Goal: Transaction & Acquisition: Purchase product/service

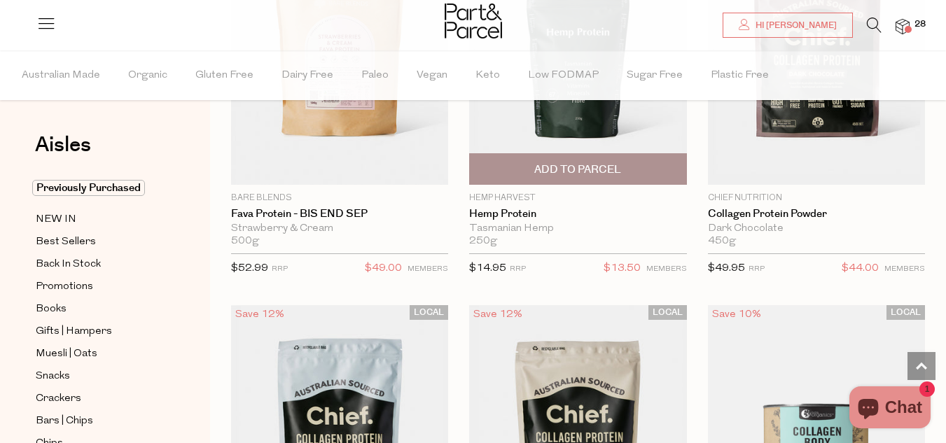
scroll to position [1401, 0]
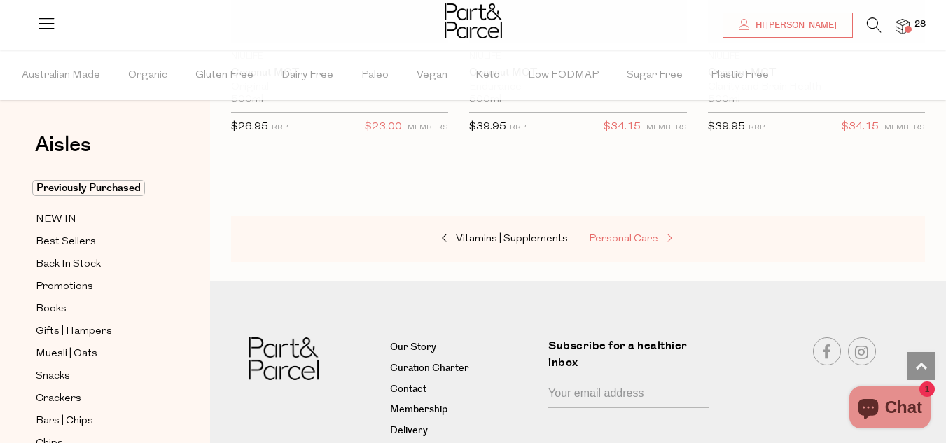
click at [656, 234] on span "Personal Care" at bounding box center [623, 239] width 69 height 11
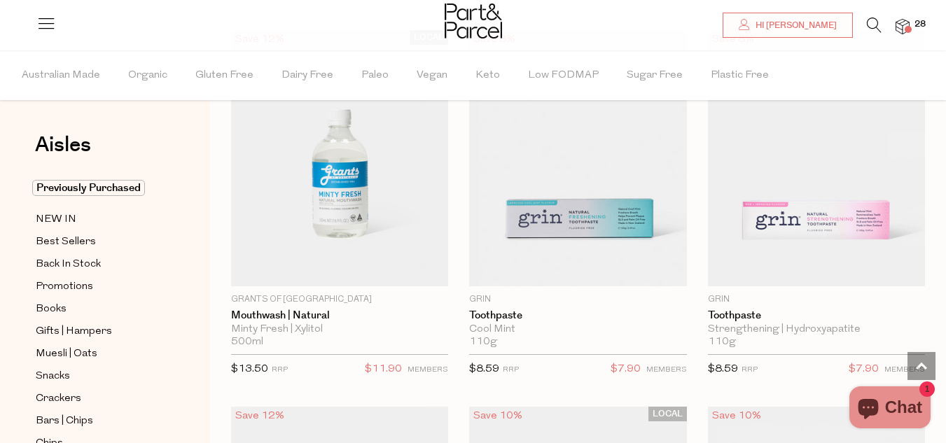
scroll to position [2031, 0]
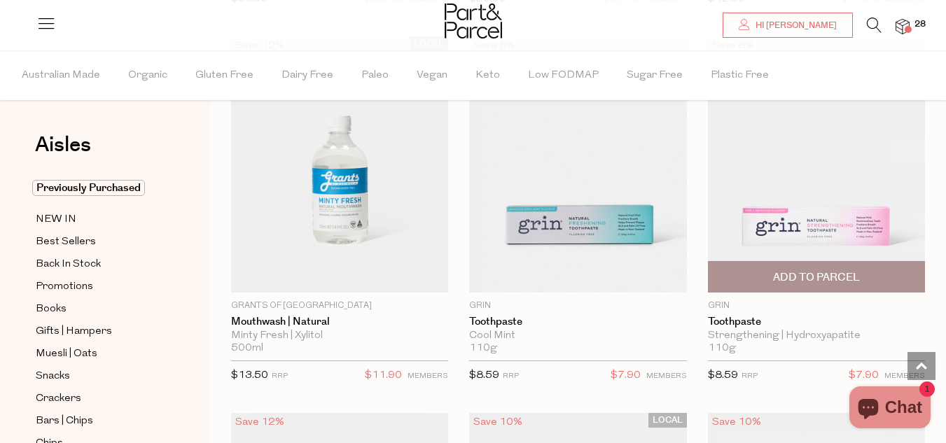
click at [832, 273] on span "Add To Parcel" at bounding box center [816, 277] width 87 height 15
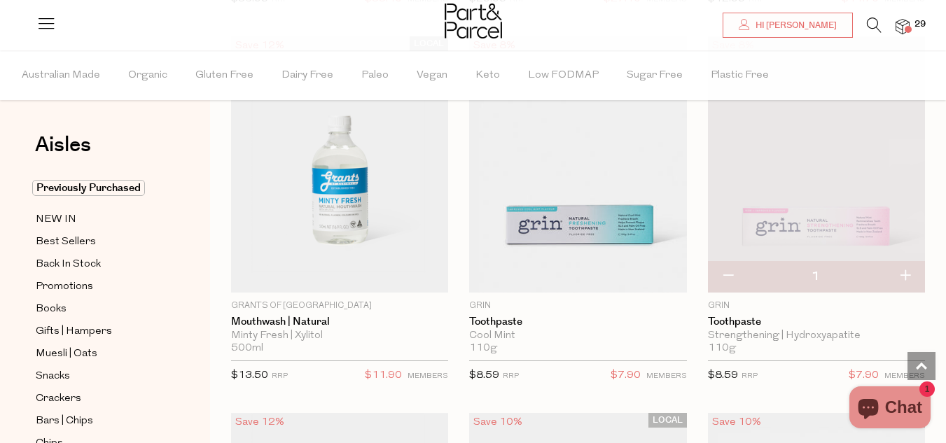
click at [908, 268] on button "button" at bounding box center [905, 276] width 40 height 31
type input "2"
click at [911, 272] on button "button" at bounding box center [905, 276] width 40 height 31
type input "3"
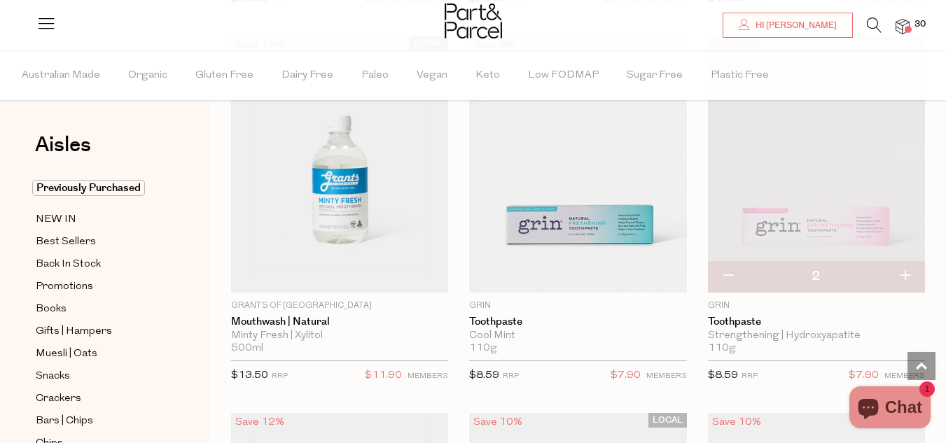
type input "3"
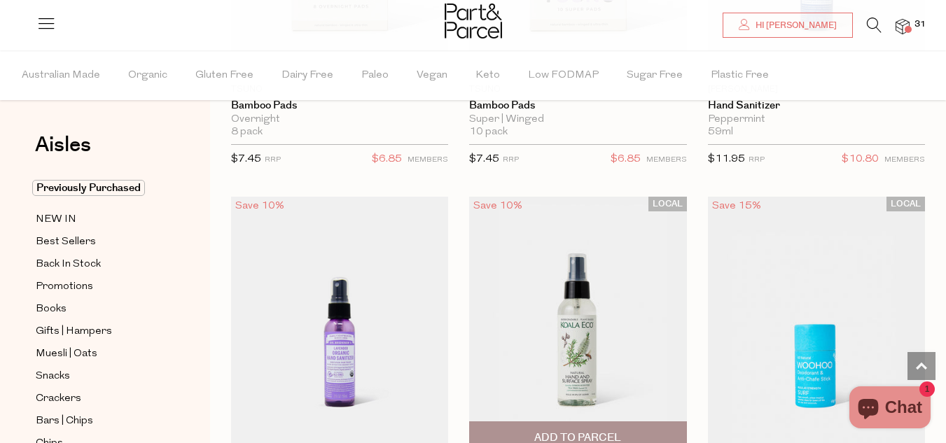
scroll to position [5323, 0]
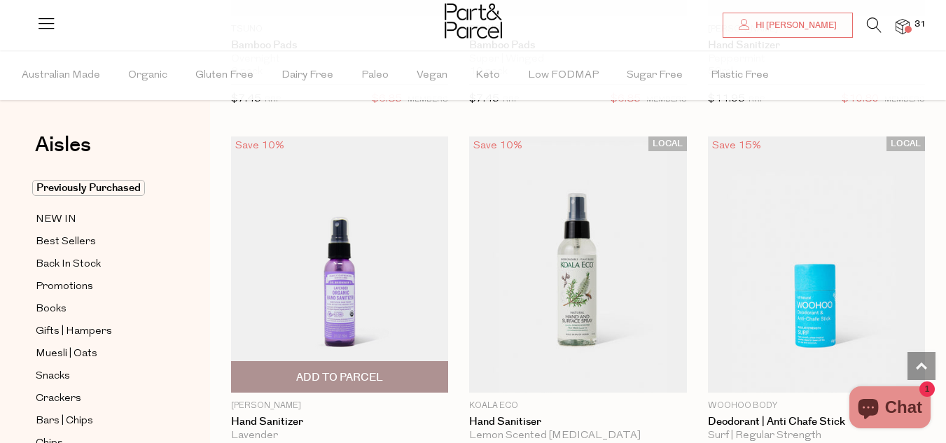
click at [329, 254] on img at bounding box center [339, 265] width 217 height 256
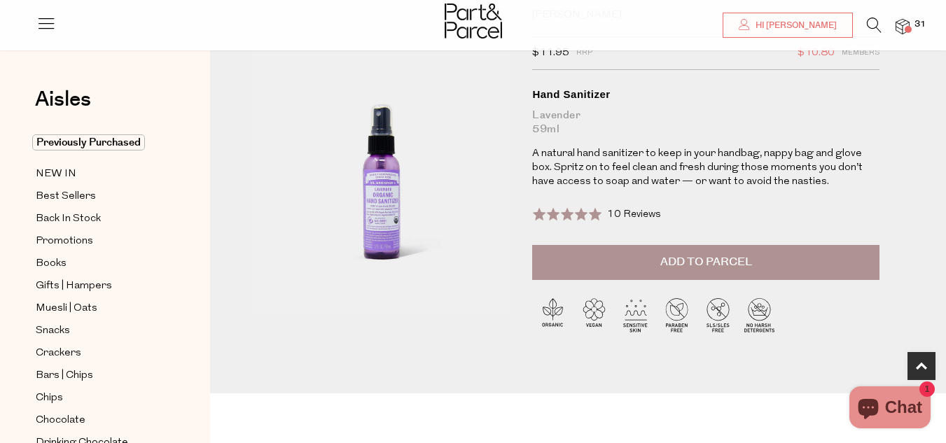
scroll to position [70, 0]
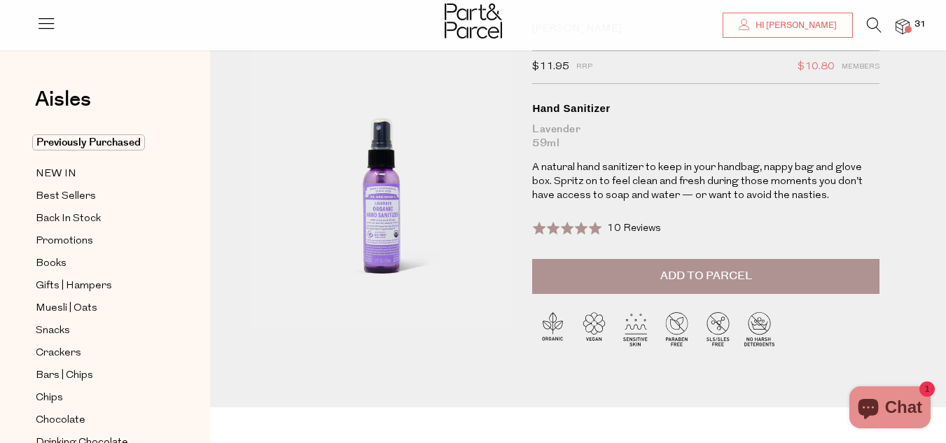
click at [712, 273] on span "Add to Parcel" at bounding box center [706, 276] width 92 height 16
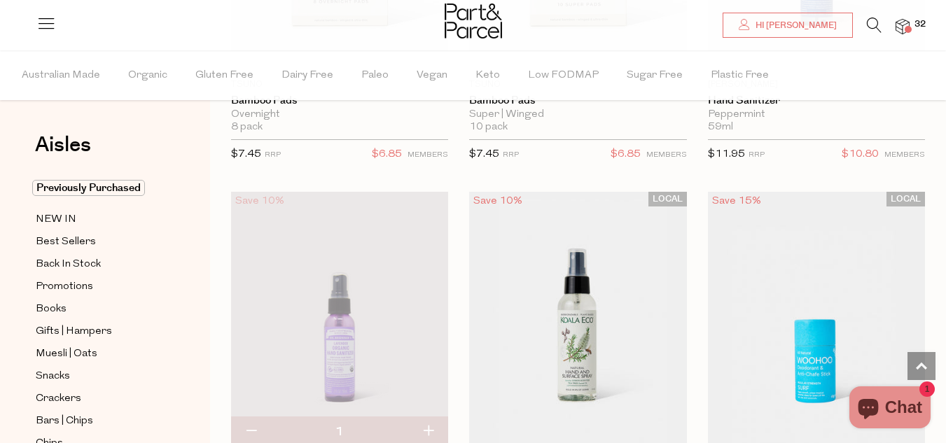
scroll to position [5828, 0]
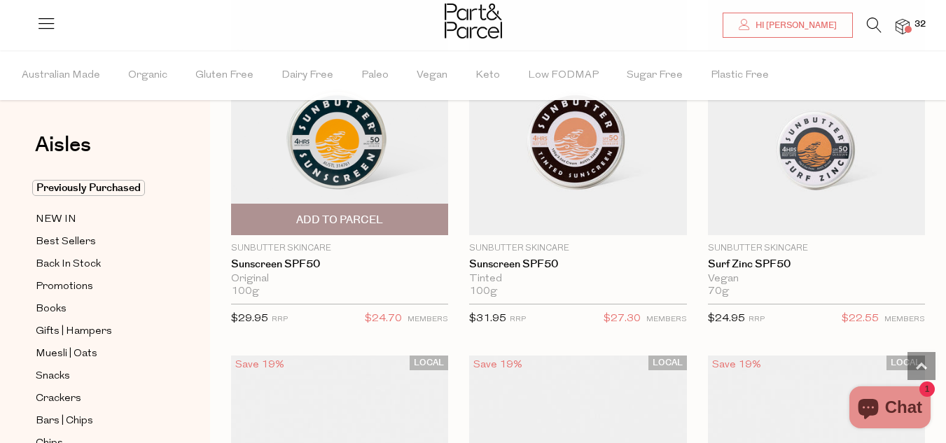
scroll to position [7019, 0]
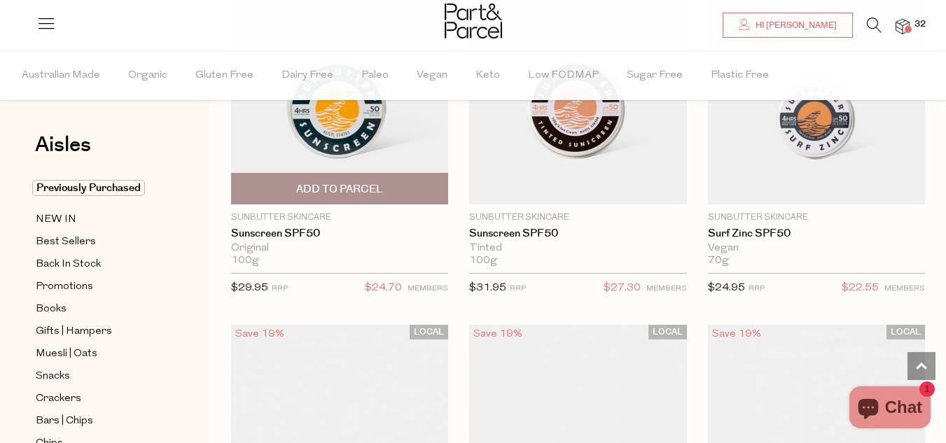
click at [331, 174] on span "Add To Parcel" at bounding box center [339, 189] width 209 height 30
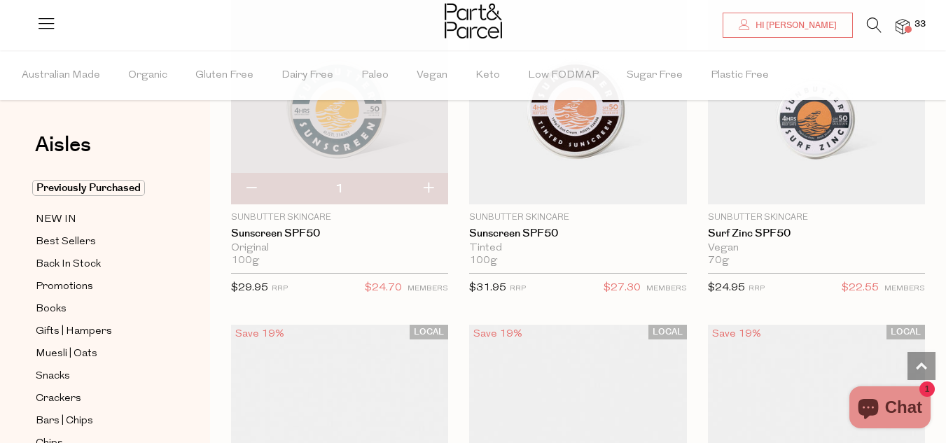
click at [423, 175] on button "button" at bounding box center [428, 189] width 40 height 31
type input "2"
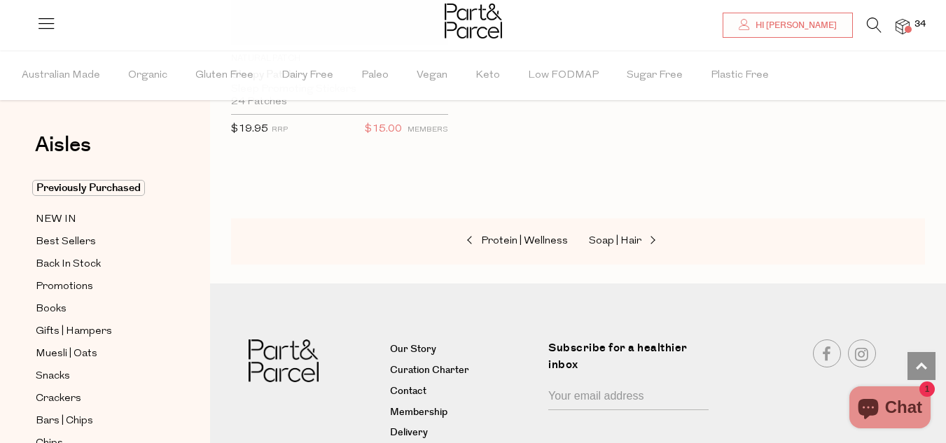
scroll to position [10590, 0]
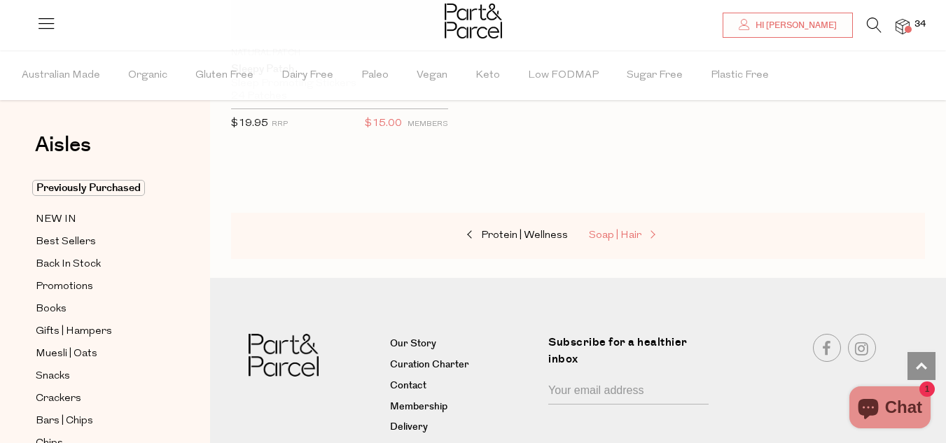
click at [625, 230] on span "Soap | Hair" at bounding box center [615, 235] width 53 height 11
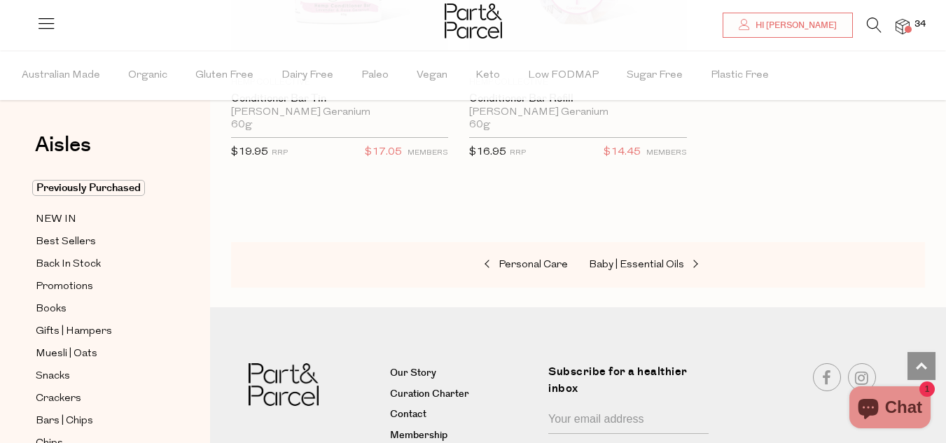
scroll to position [6093, 0]
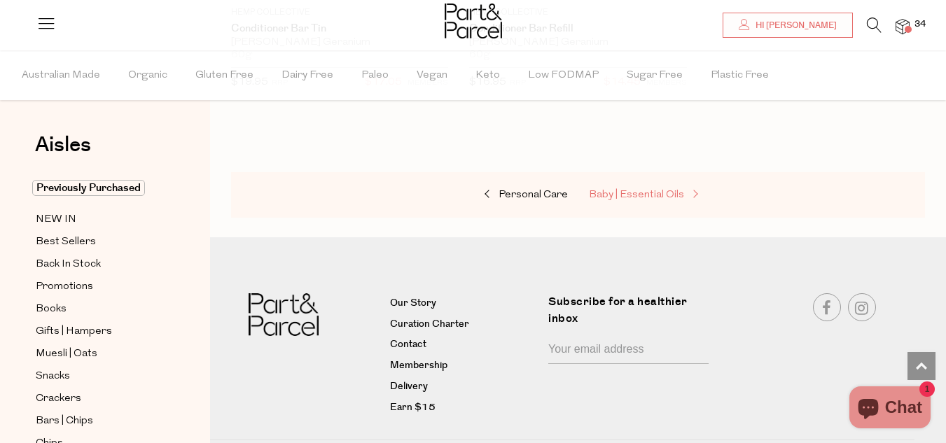
click at [667, 190] on span "Baby | Essential Oils" at bounding box center [636, 195] width 95 height 11
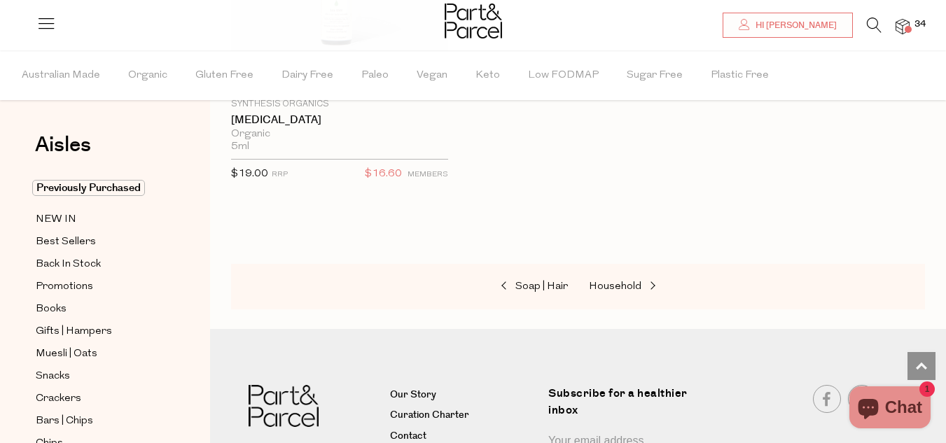
scroll to position [2241, 0]
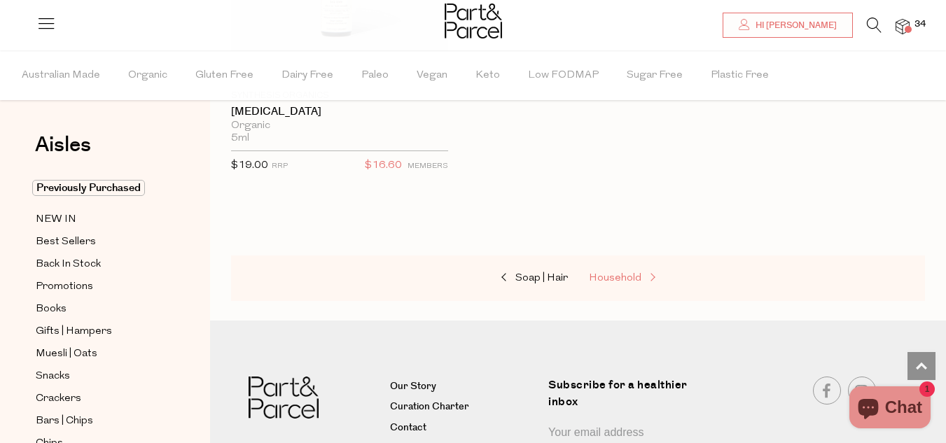
click at [637, 277] on span "Household" at bounding box center [615, 278] width 53 height 11
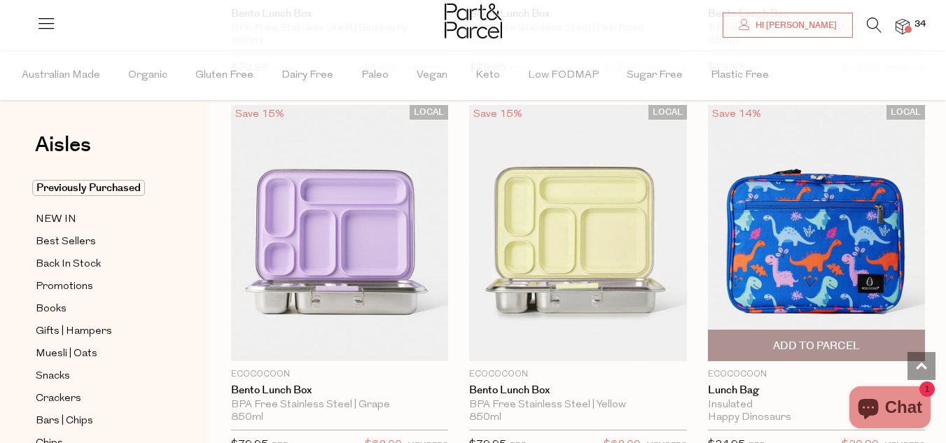
scroll to position [840, 0]
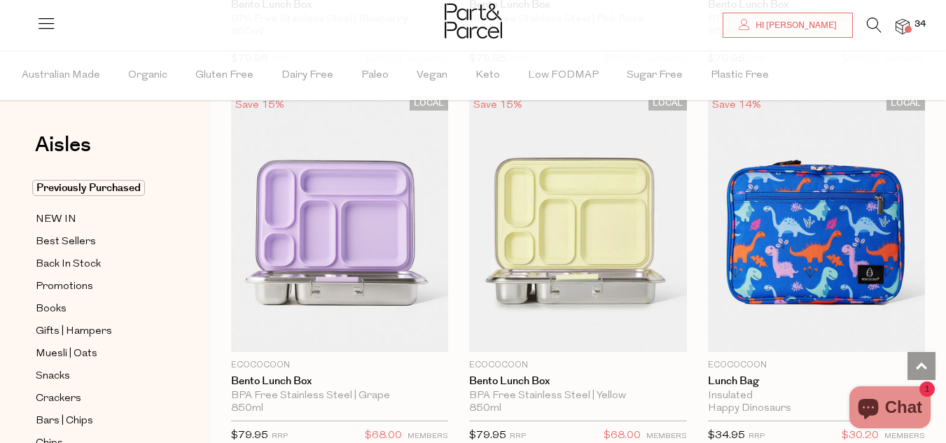
click at [361, 328] on span "Notify Me" at bounding box center [339, 343] width 209 height 30
type input "Notify when available"
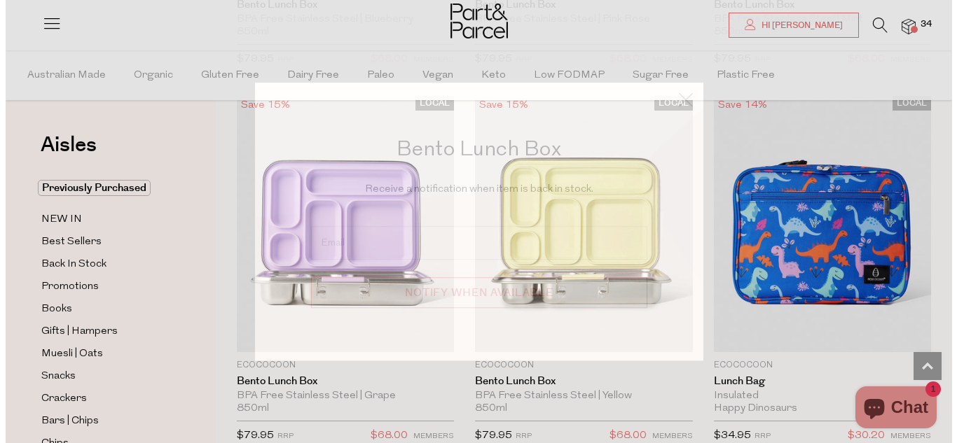
scroll to position [849, 0]
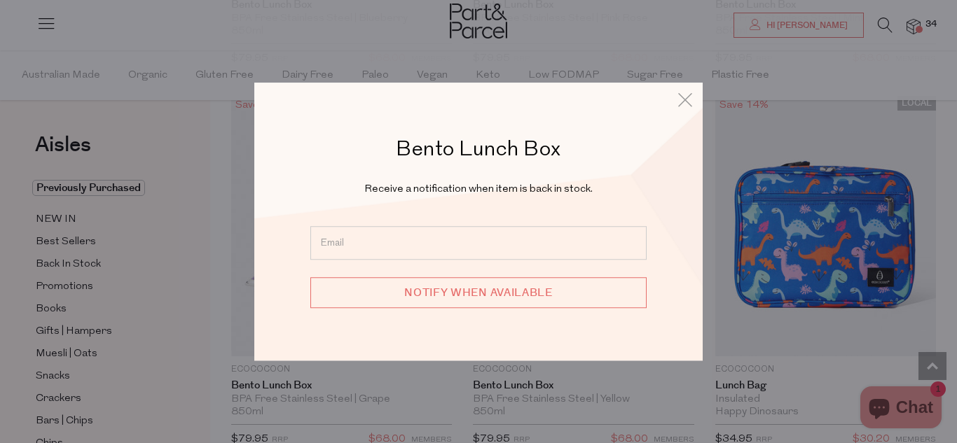
click at [406, 251] on input "email" at bounding box center [478, 243] width 336 height 34
type input "[EMAIL_ADDRESS][DOMAIN_NAME]"
click at [493, 298] on input "Notify when available" at bounding box center [478, 292] width 336 height 31
type input "We will be in touch"
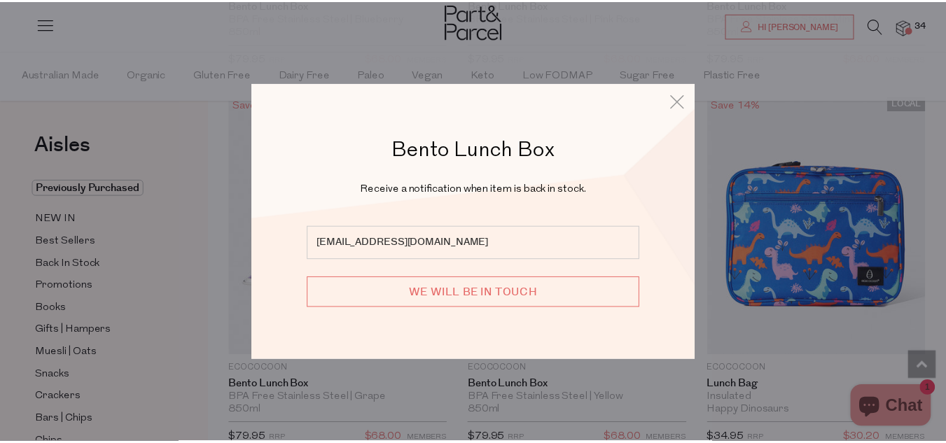
scroll to position [840, 0]
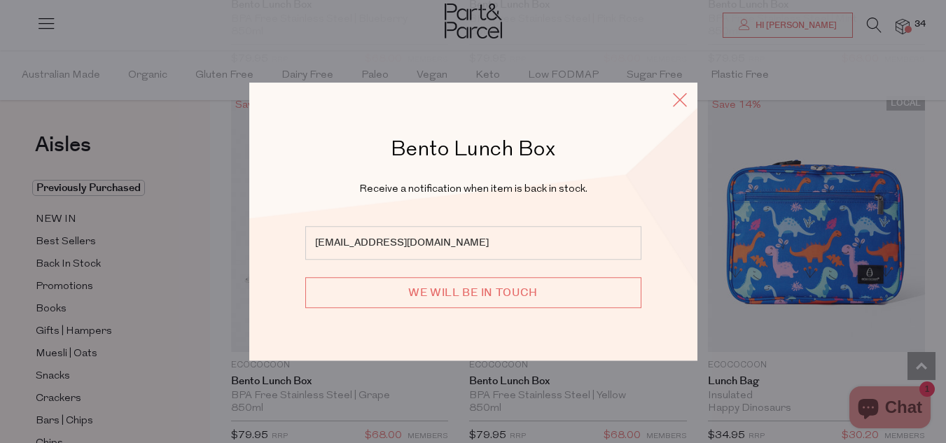
drag, startPoint x: 677, startPoint y: 96, endPoint x: 667, endPoint y: 106, distance: 14.4
click at [675, 97] on icon at bounding box center [680, 100] width 21 height 20
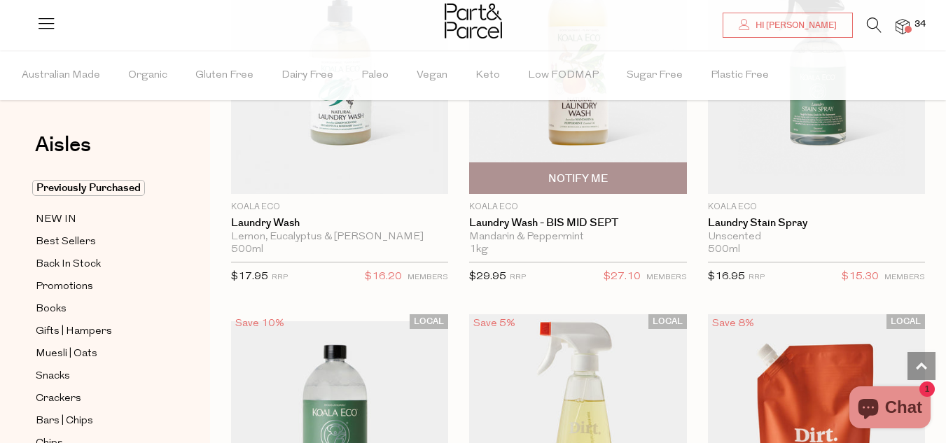
scroll to position [5813, 0]
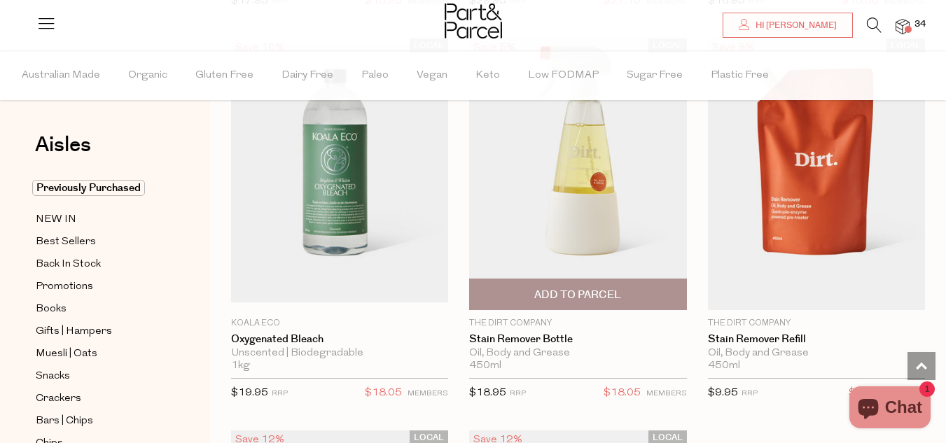
click at [577, 288] on span "Add To Parcel" at bounding box center [577, 295] width 87 height 15
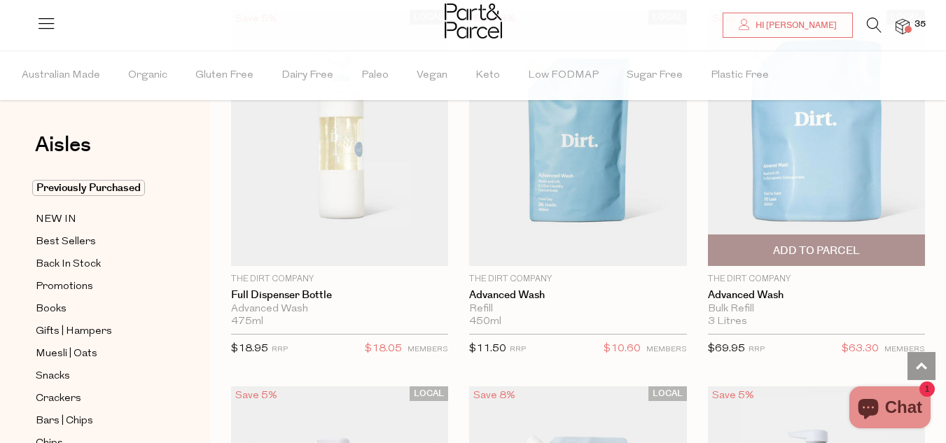
scroll to position [7004, 0]
click at [809, 243] on span "Add To Parcel" at bounding box center [816, 250] width 87 height 15
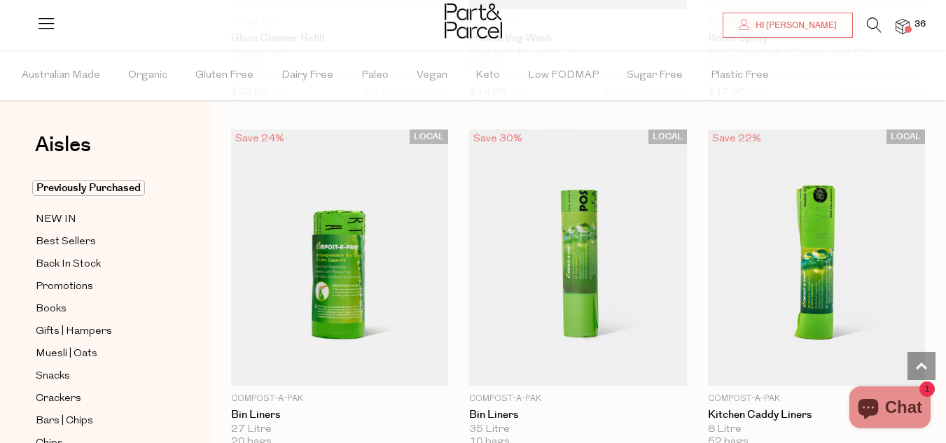
scroll to position [8895, 0]
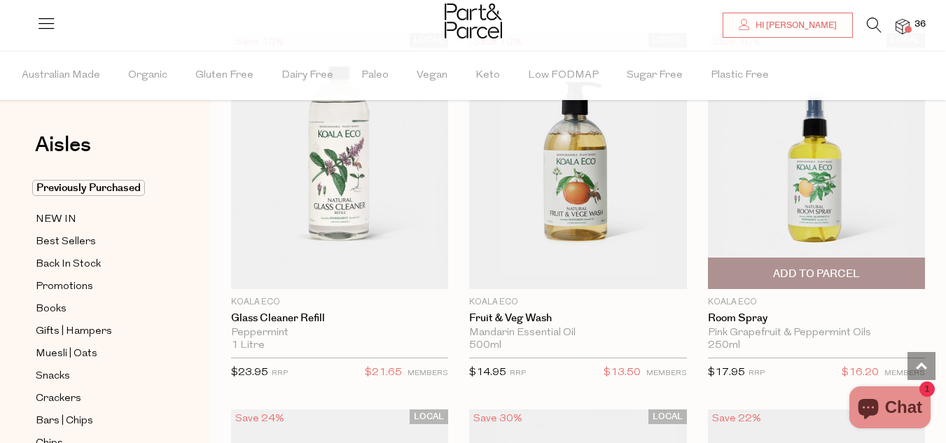
click at [832, 258] on span "Add To Parcel" at bounding box center [816, 273] width 209 height 30
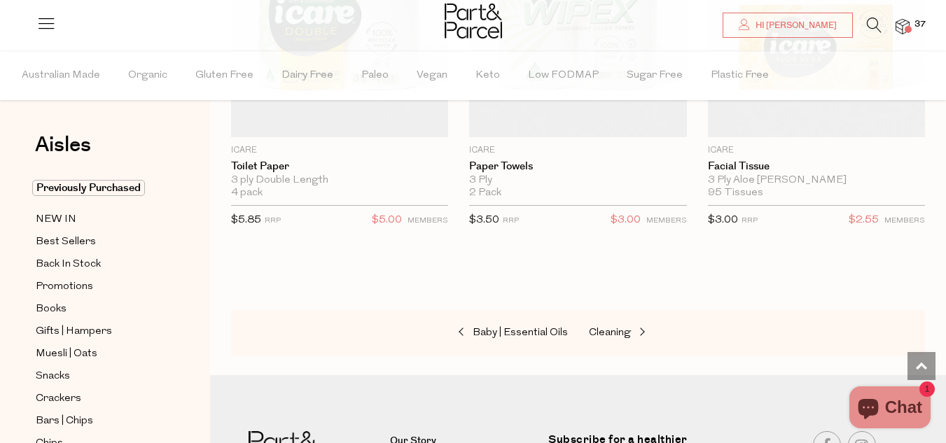
scroll to position [10226, 0]
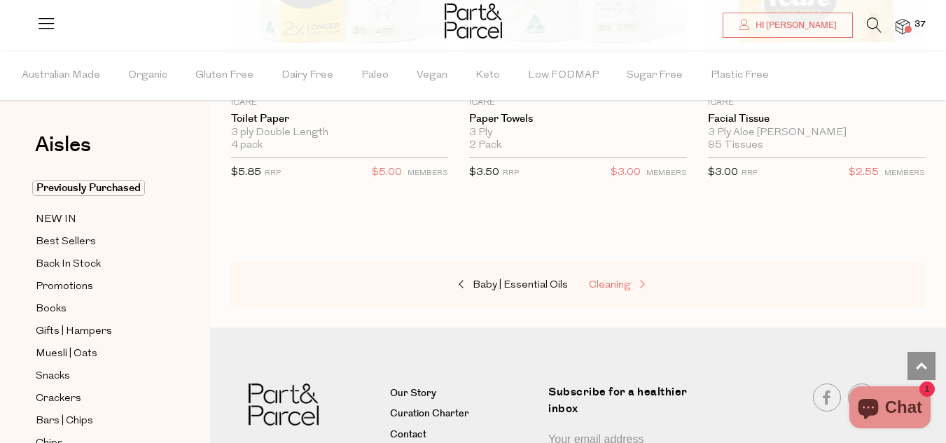
click at [636, 277] on link "Cleaning" at bounding box center [659, 286] width 140 height 18
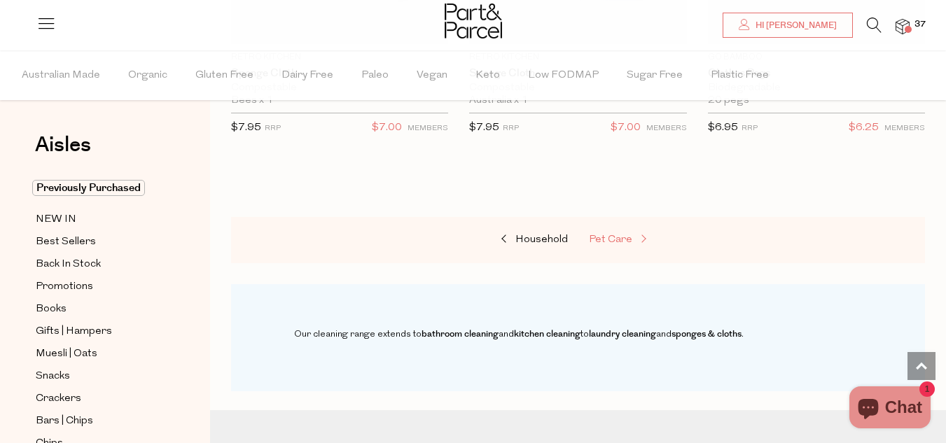
scroll to position [1611, 0]
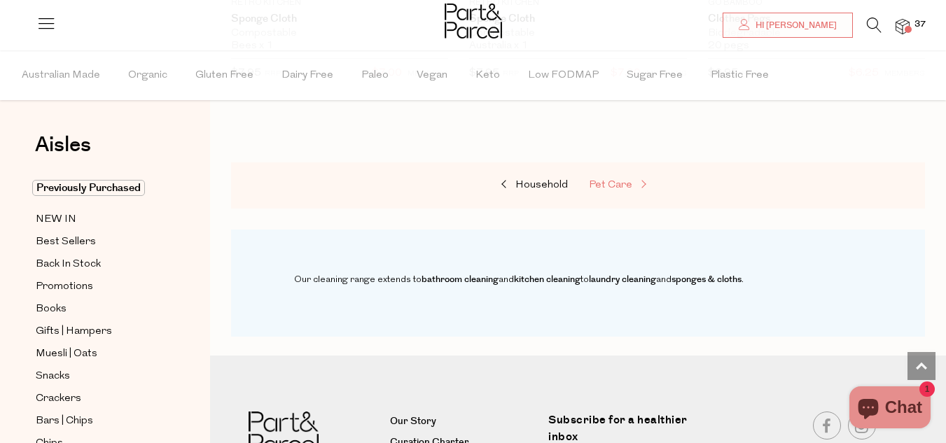
click at [630, 181] on span "Pet Care" at bounding box center [610, 185] width 43 height 11
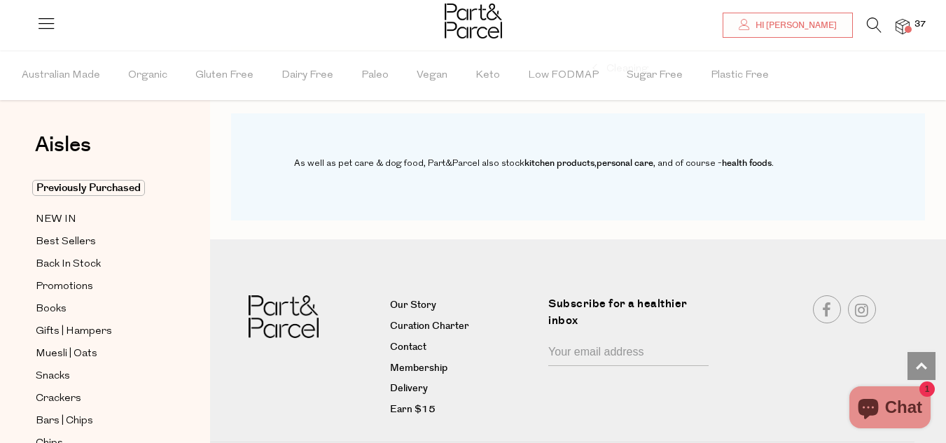
scroll to position [1353, 0]
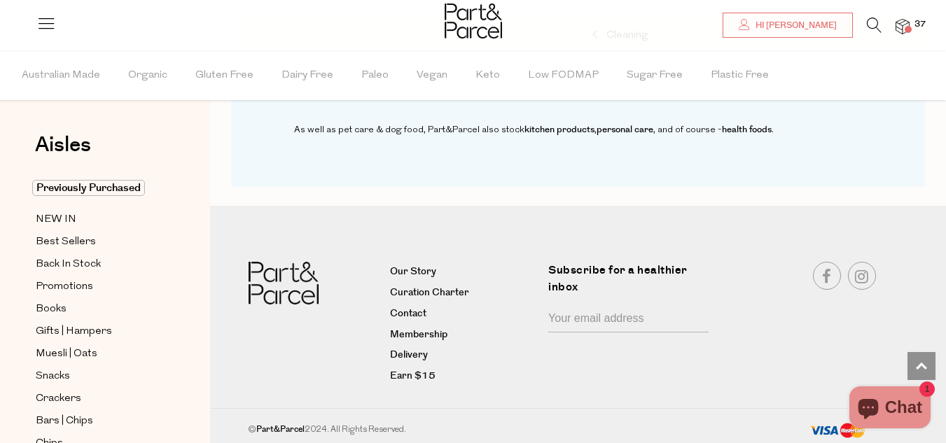
click at [904, 22] on img at bounding box center [903, 27] width 14 height 16
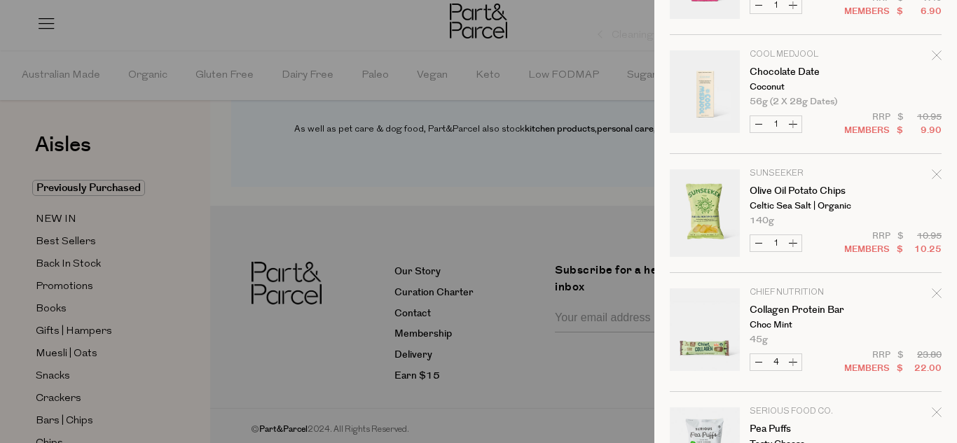
scroll to position [2799, 0]
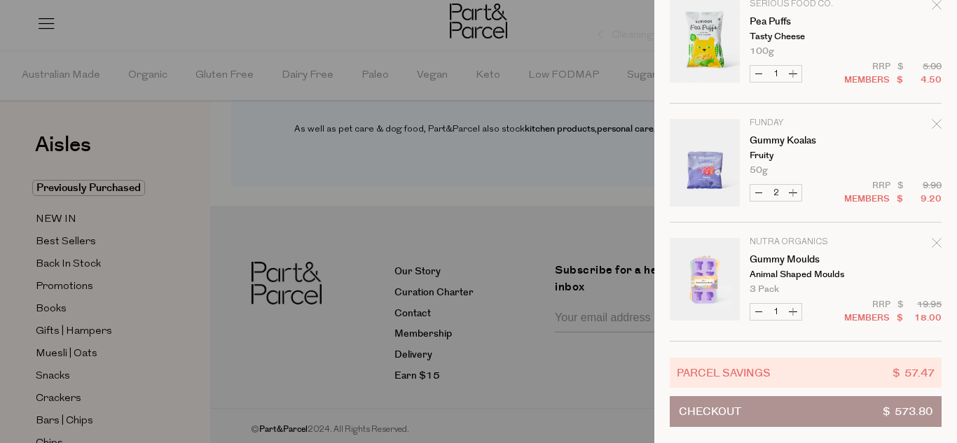
click at [759, 185] on button "Decrease Gummy Koalas" at bounding box center [758, 193] width 17 height 16
type input "1"
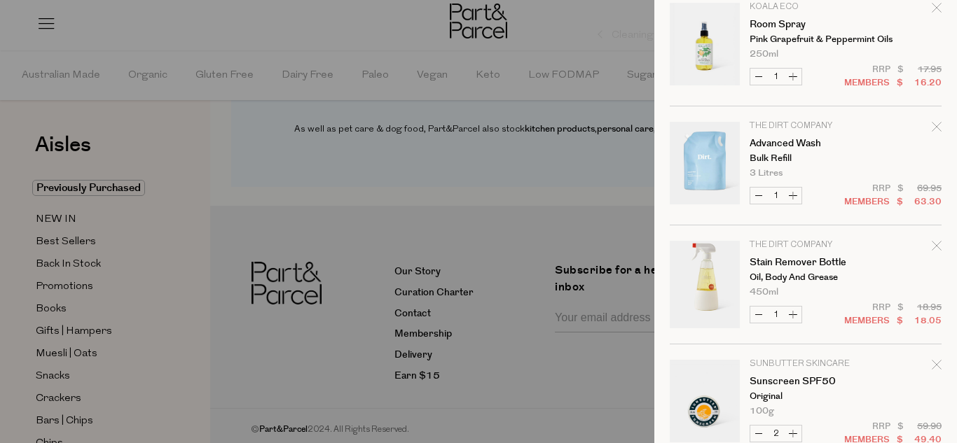
scroll to position [140, 0]
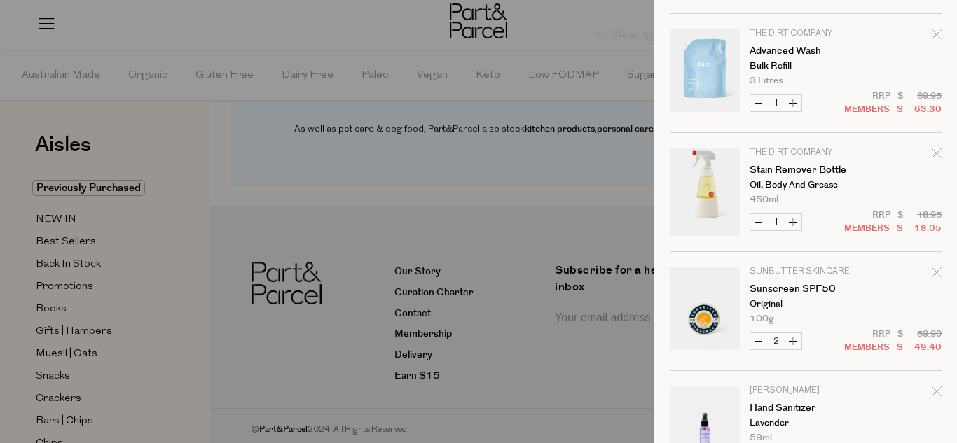
click at [755, 222] on button "Decrease Stain Remover Bottle" at bounding box center [758, 222] width 17 height 16
type input "0"
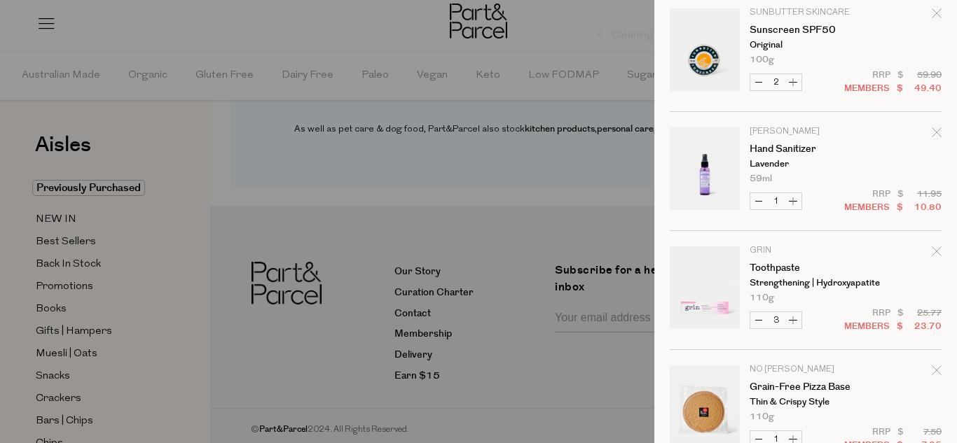
scroll to position [350, 0]
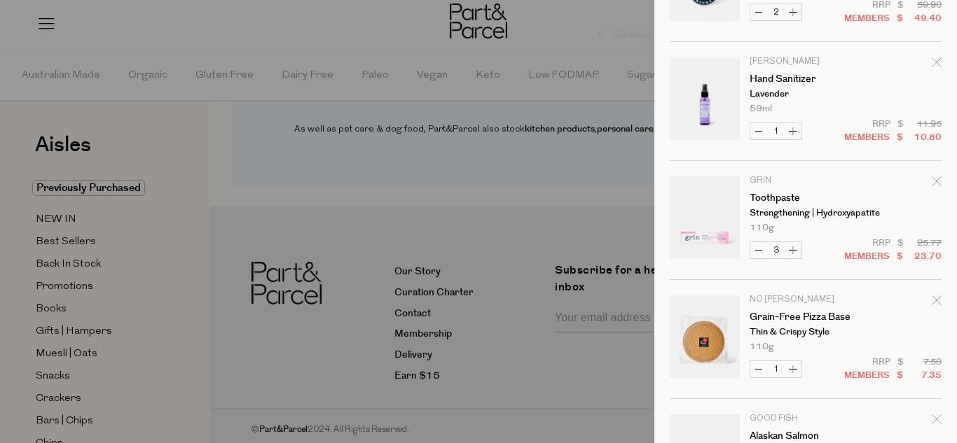
click at [758, 127] on button "Decrease Hand Sanitizer" at bounding box center [758, 131] width 17 height 16
type input "0"
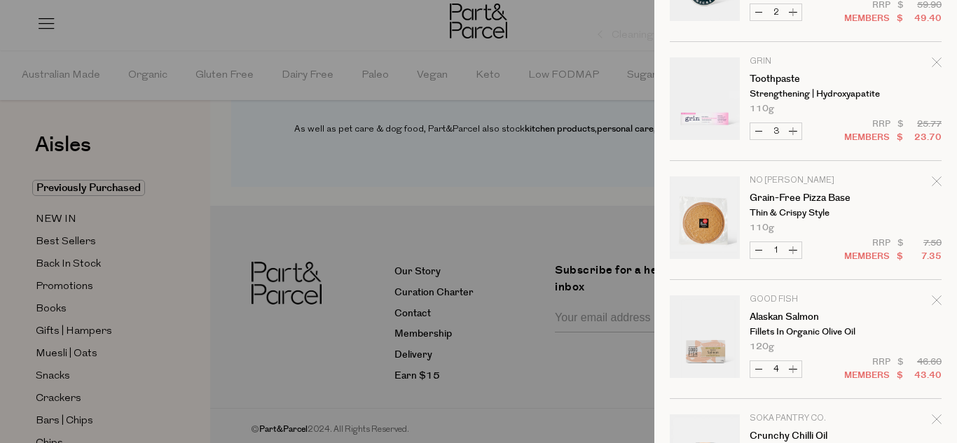
click at [760, 128] on button "Decrease Toothpaste" at bounding box center [758, 131] width 17 height 16
type input "2"
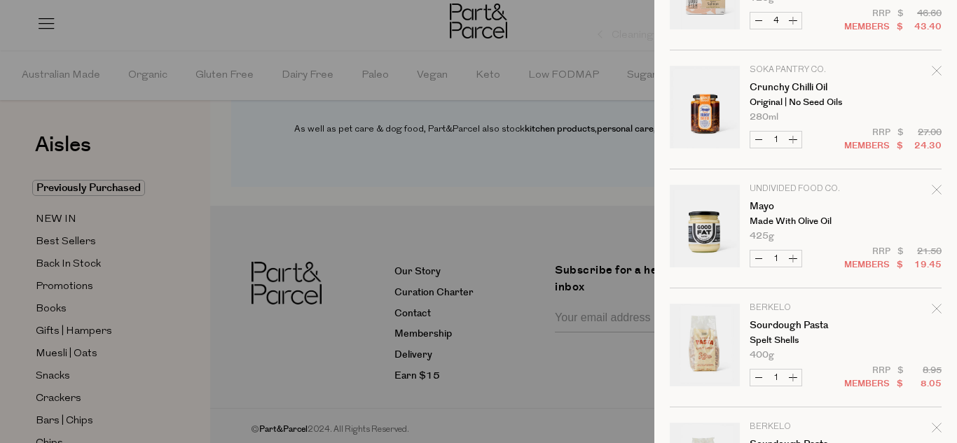
scroll to position [700, 0]
click at [756, 254] on button "Decrease Mayo" at bounding box center [758, 257] width 17 height 16
type input "0"
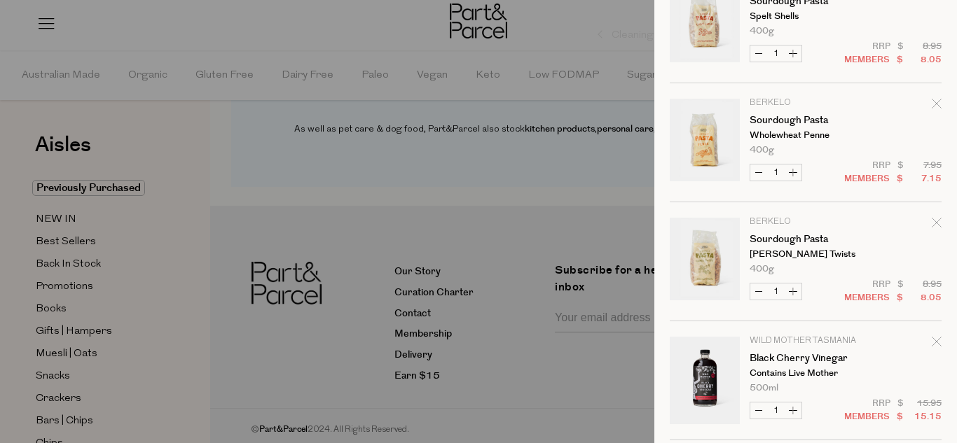
scroll to position [1112, 0]
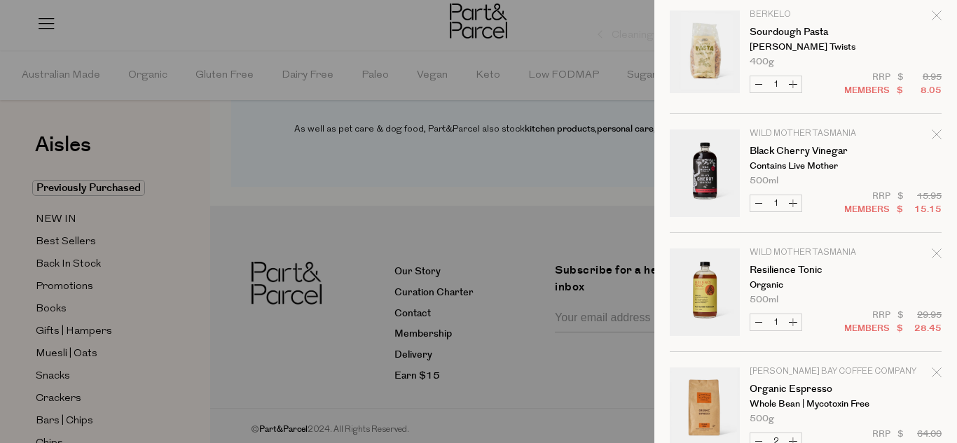
click at [715, 172] on link "Your cart" at bounding box center [705, 174] width 70 height 88
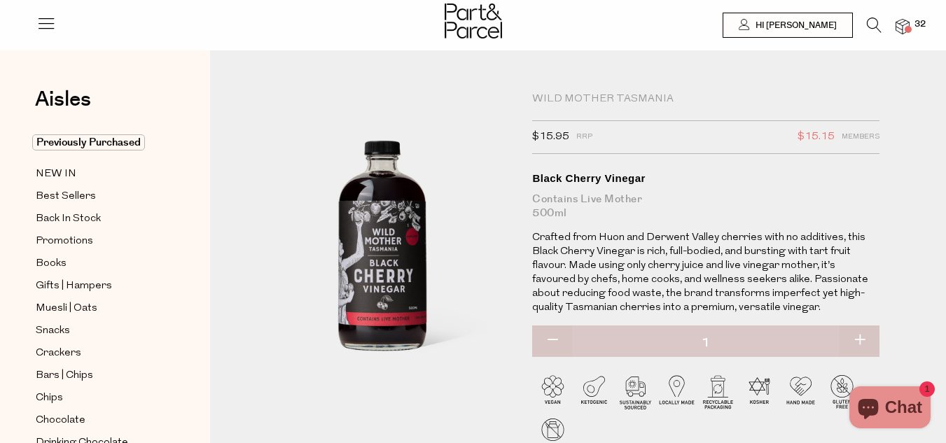
click at [910, 17] on div at bounding box center [473, 23] width 946 height 46
click at [901, 27] on img at bounding box center [903, 27] width 14 height 16
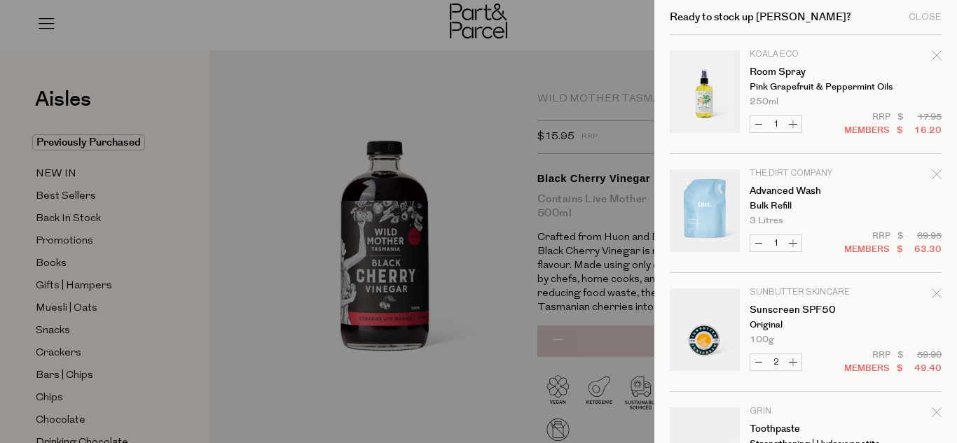
drag, startPoint x: 501, startPoint y: 153, endPoint x: 414, endPoint y: 160, distance: 87.8
click at [496, 152] on div at bounding box center [478, 221] width 957 height 443
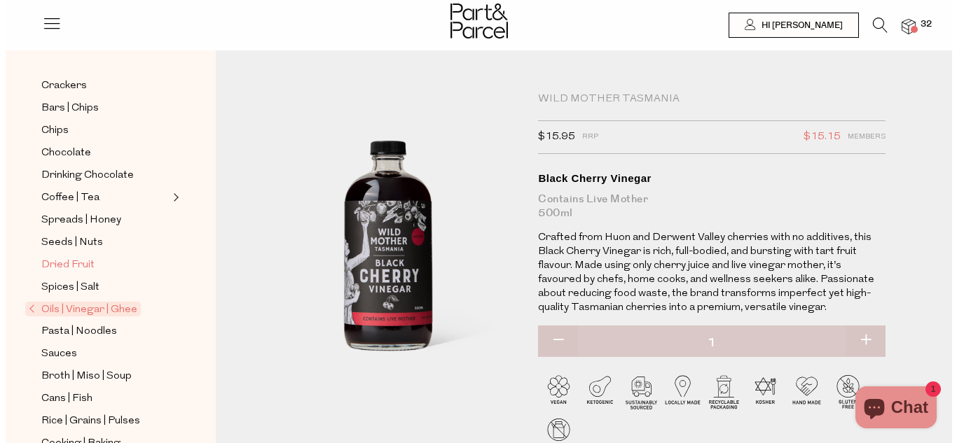
scroll to position [280, 0]
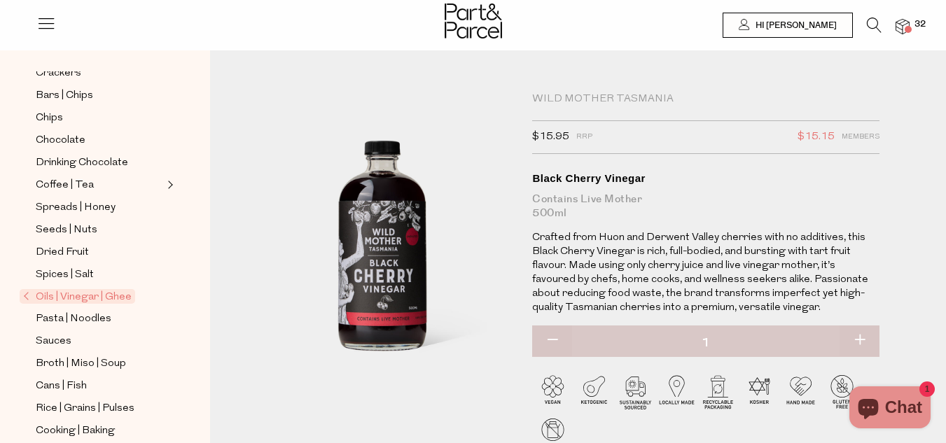
click at [875, 25] on icon at bounding box center [874, 25] width 15 height 15
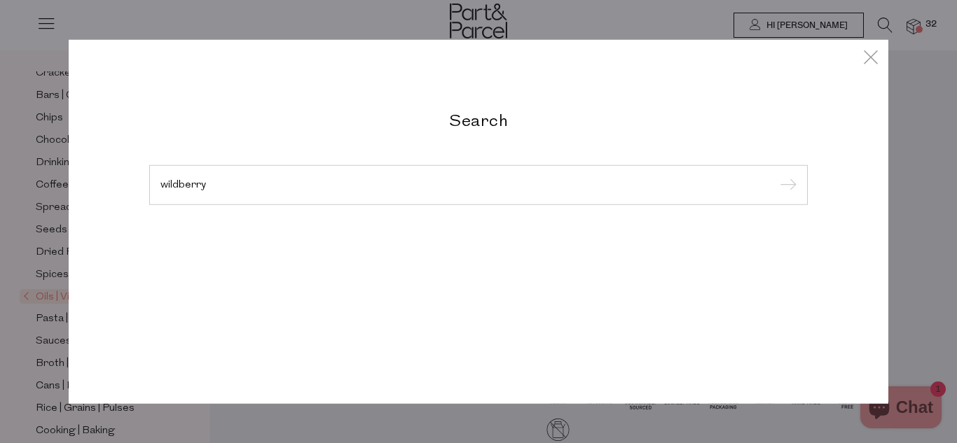
type input "wildberry"
click at [775, 175] on input "submit" at bounding box center [785, 185] width 21 height 21
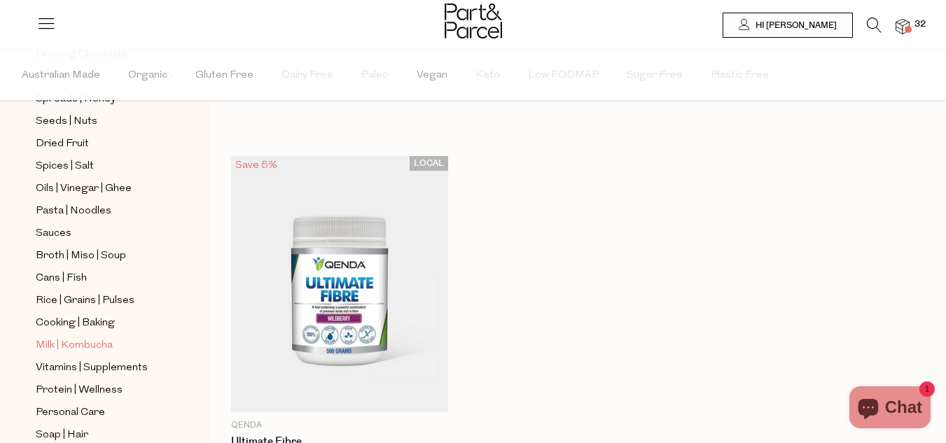
scroll to position [422, 0]
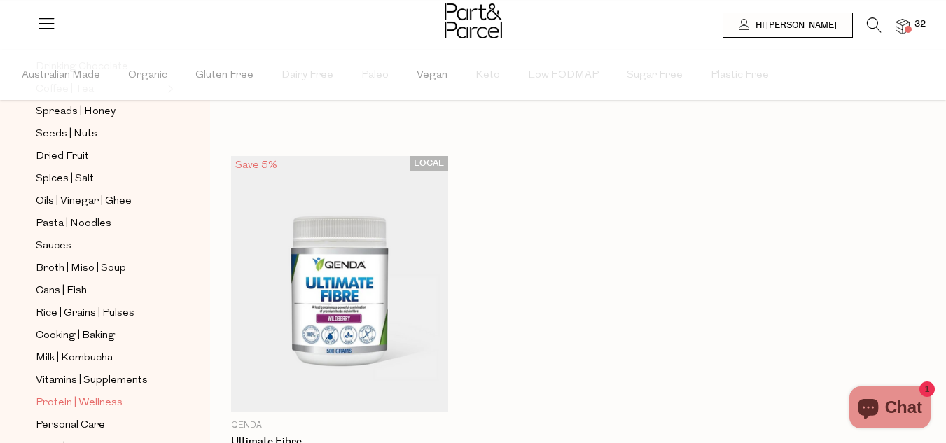
click at [99, 395] on span "Protein | Wellness" at bounding box center [79, 403] width 87 height 17
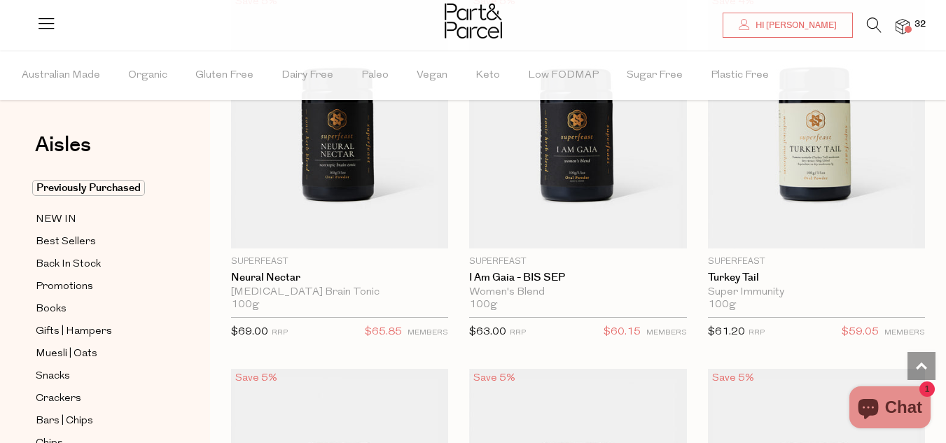
scroll to position [3560, 0]
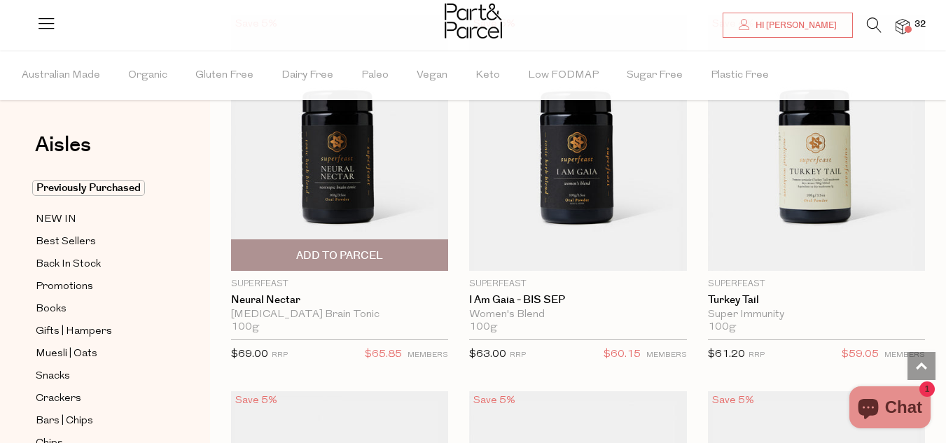
click at [311, 148] on img at bounding box center [339, 143] width 217 height 256
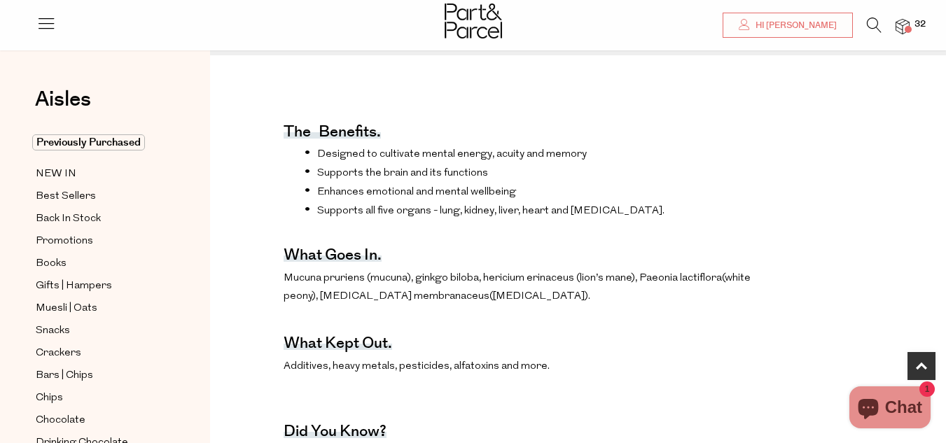
scroll to position [490, 0]
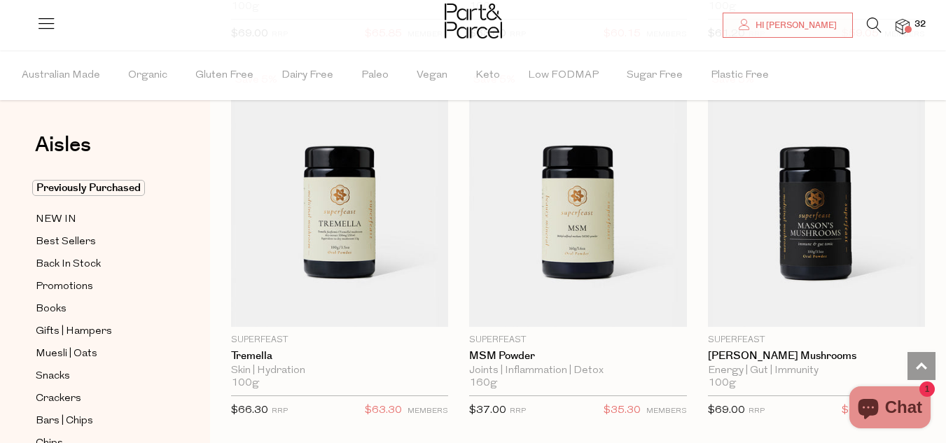
scroll to position [3922, 0]
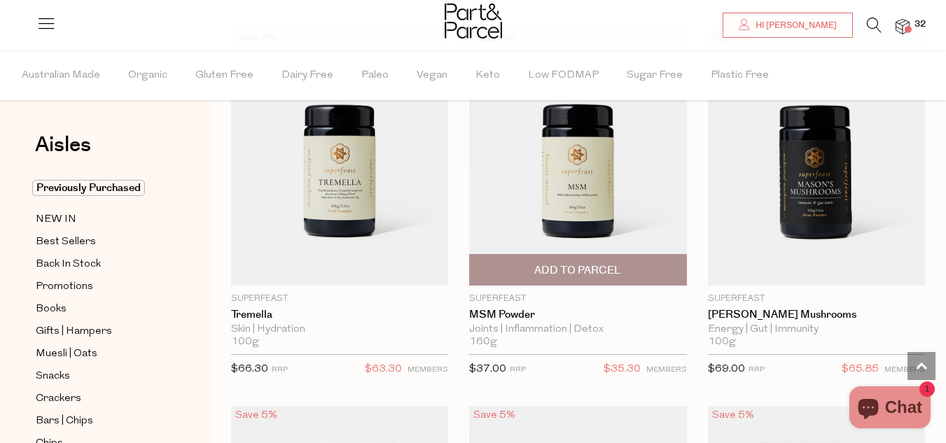
click at [567, 156] on img at bounding box center [577, 157] width 217 height 256
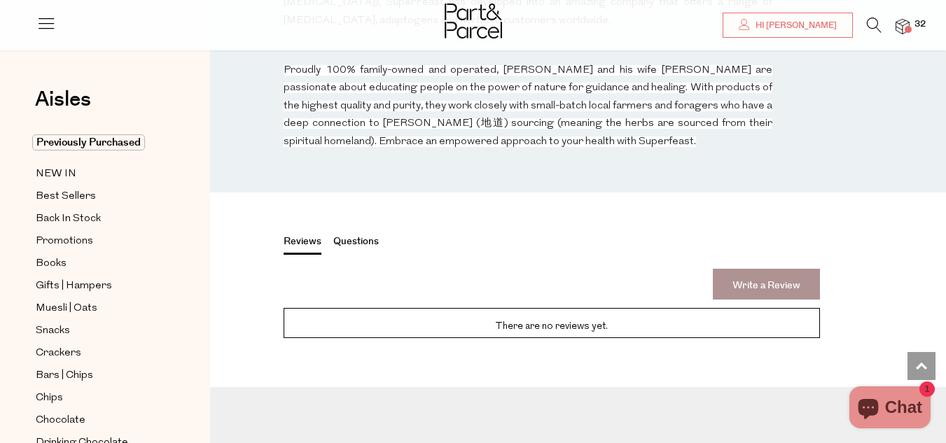
scroll to position [1541, 0]
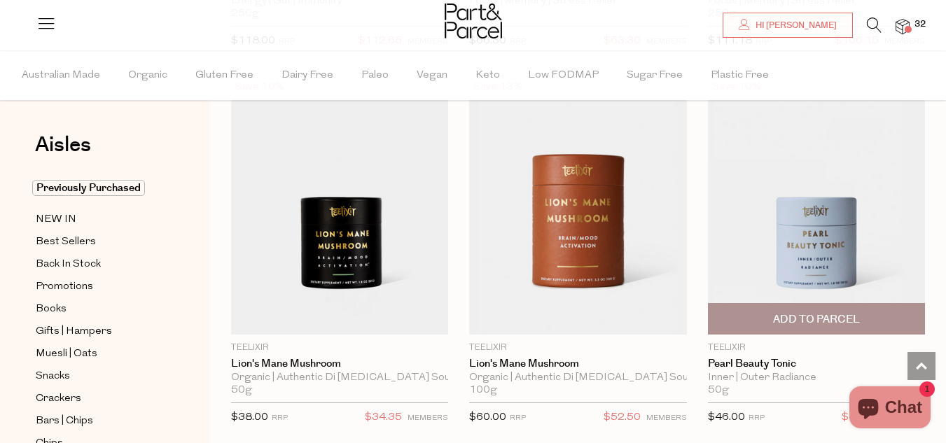
scroll to position [4641, 0]
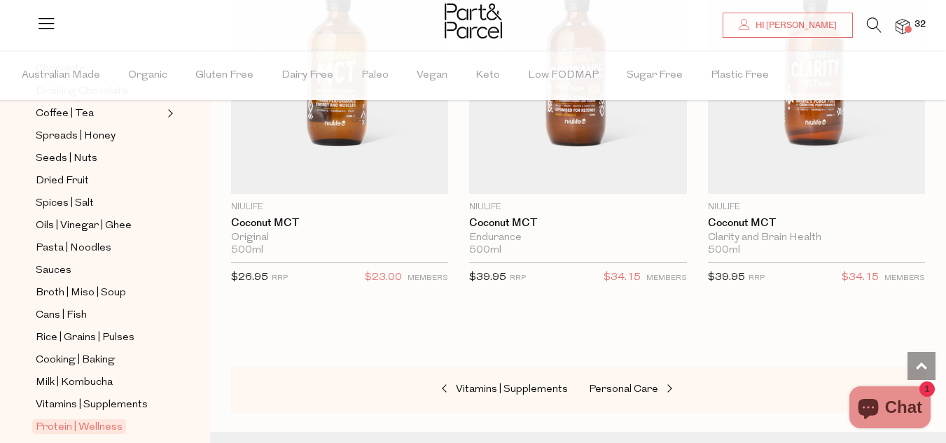
scroll to position [490, 0]
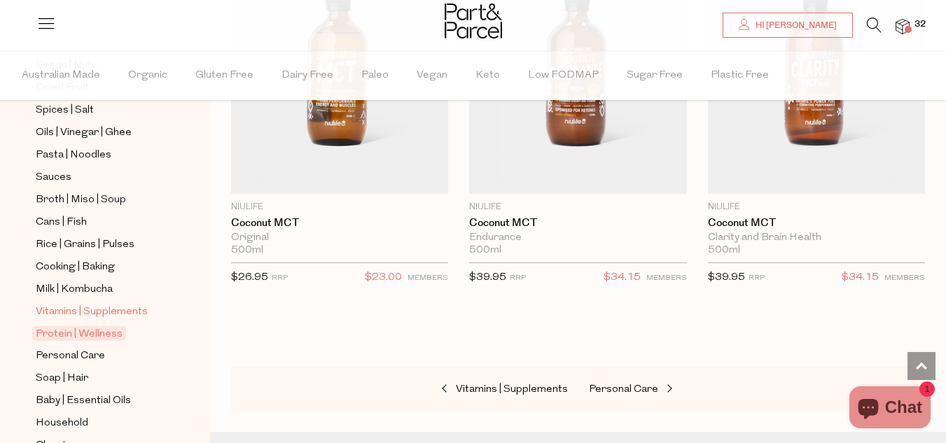
click at [79, 304] on span "Vitamins | Supplements" at bounding box center [92, 312] width 112 height 17
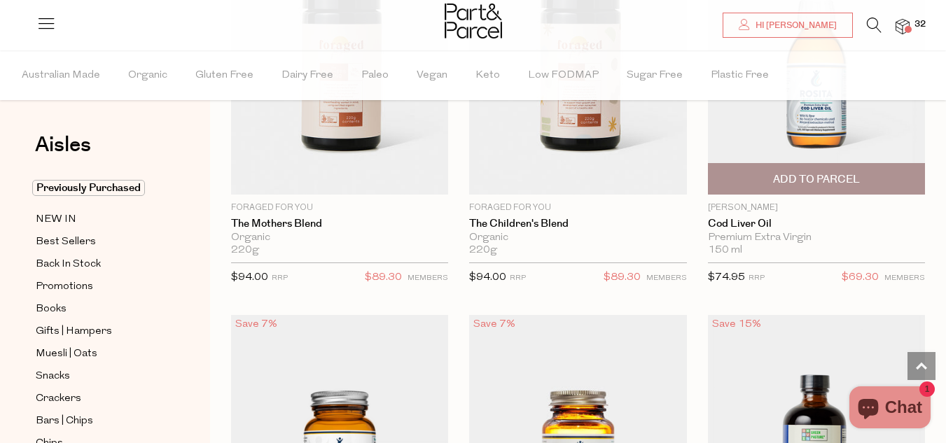
scroll to position [5183, 0]
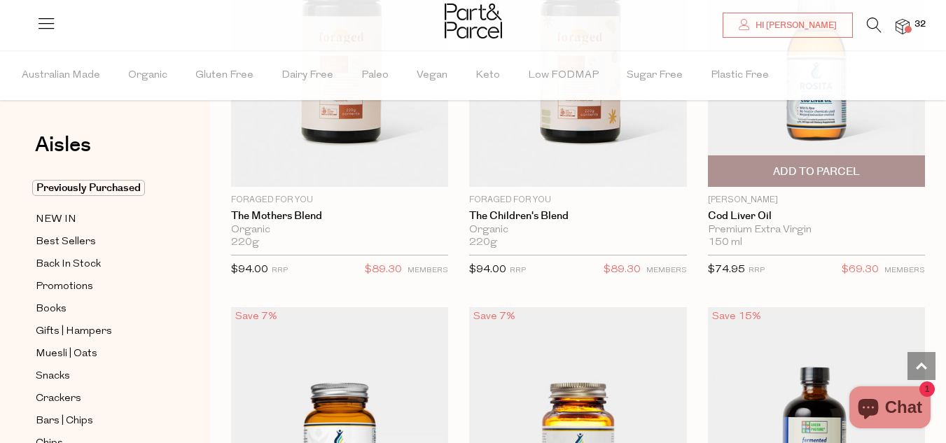
click at [823, 165] on span "Add To Parcel" at bounding box center [816, 172] width 87 height 15
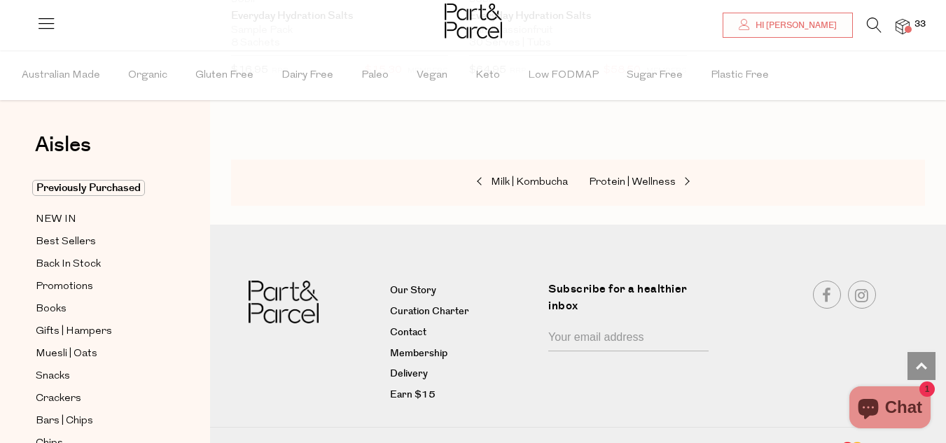
scroll to position [7652, 0]
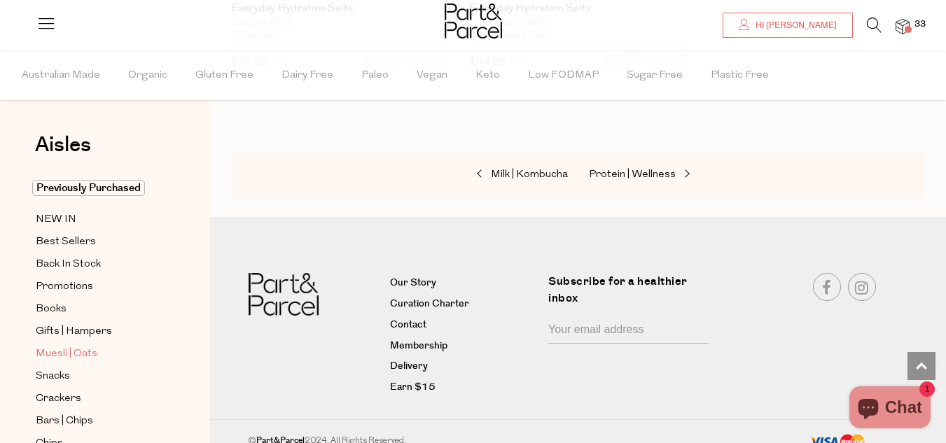
drag, startPoint x: 716, startPoint y: 207, endPoint x: 151, endPoint y: 352, distance: 583.0
drag, startPoint x: 151, startPoint y: 352, endPoint x: 132, endPoint y: 132, distance: 220.8
click at [132, 132] on div "Aisles Clear Previously Purchased NEW IN Best Sellers Back In Stock Promotions …" at bounding box center [105, 246] width 210 height 393
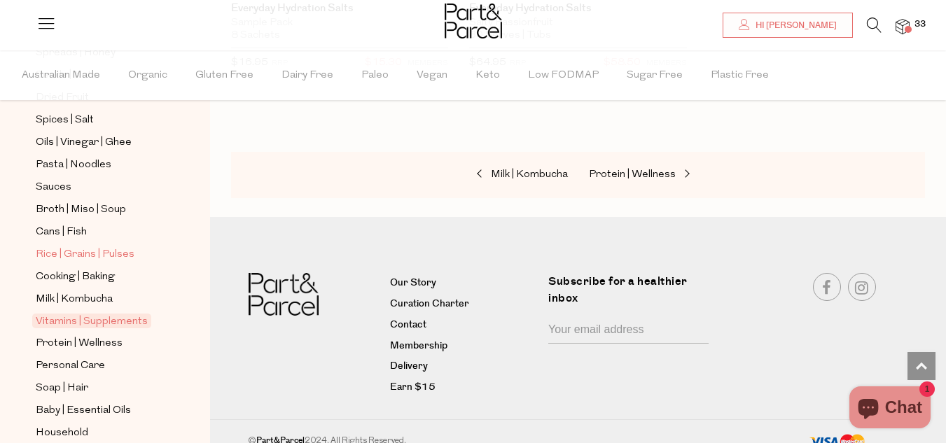
scroll to position [490, 0]
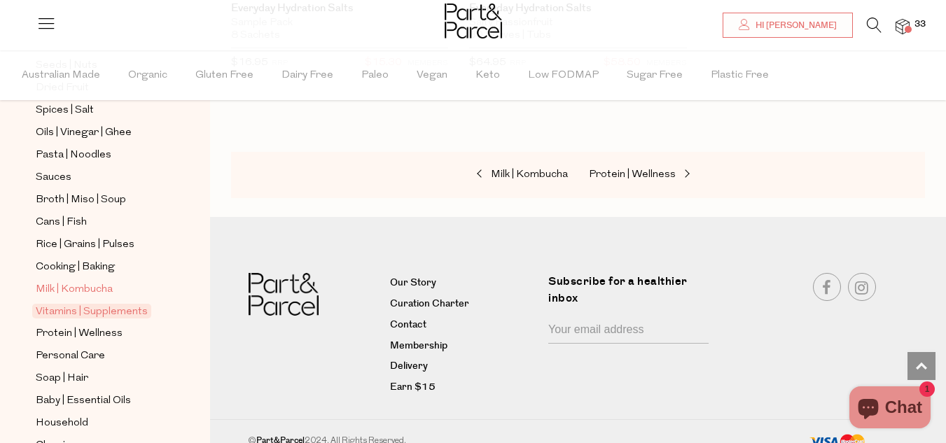
click at [62, 282] on span "Milk | Kombucha" at bounding box center [74, 290] width 77 height 17
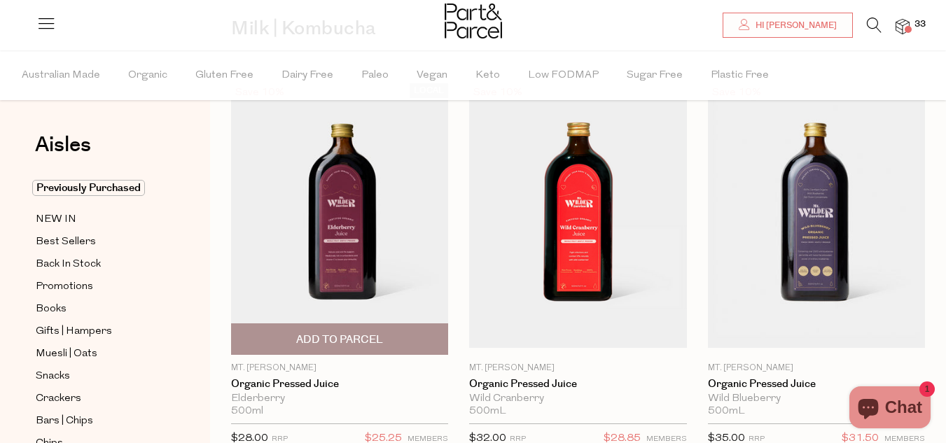
scroll to position [140, 0]
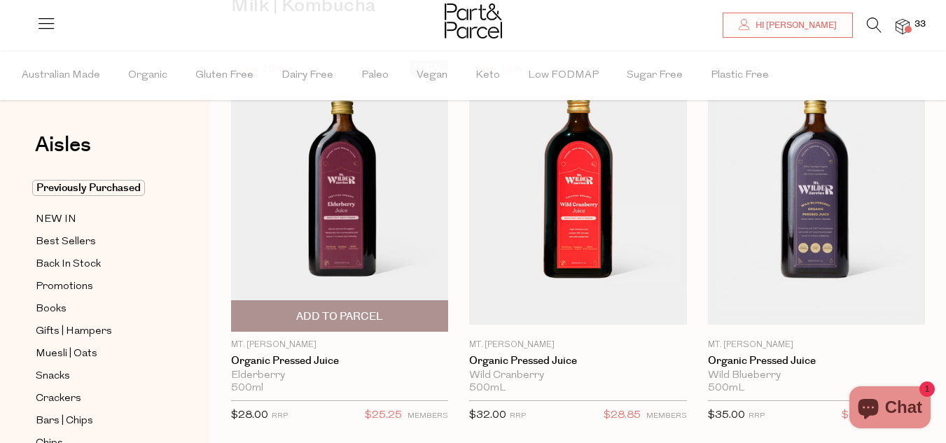
click at [342, 212] on img at bounding box center [339, 196] width 217 height 272
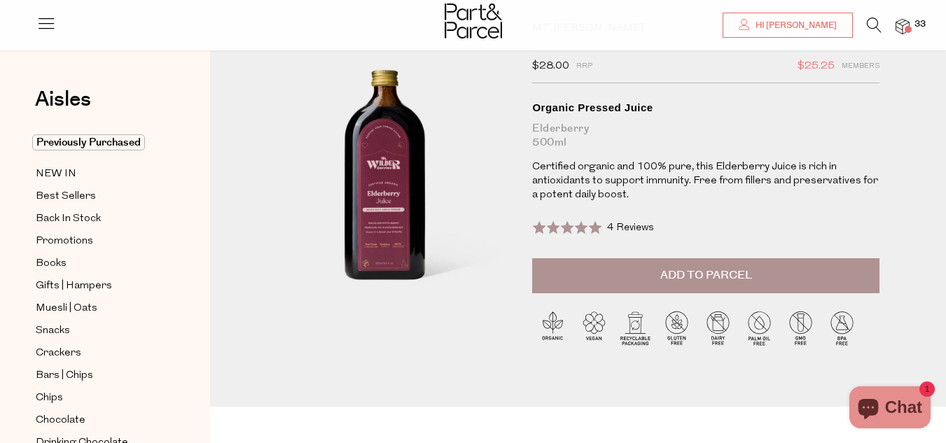
scroll to position [70, 0]
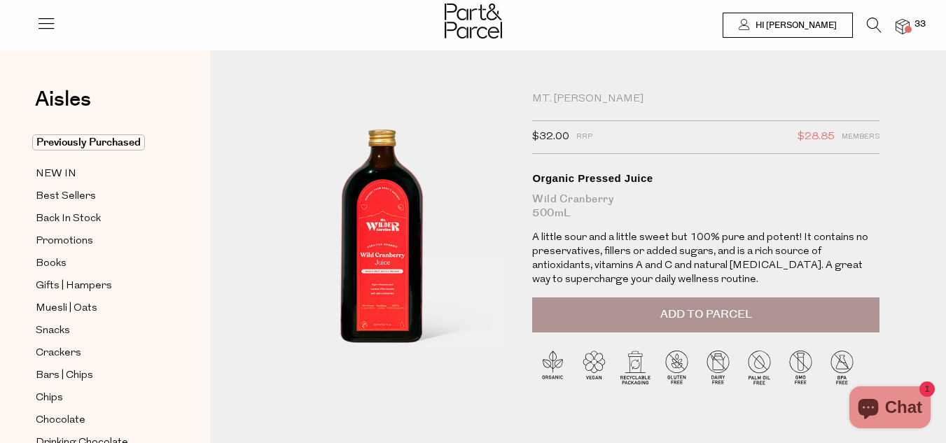
click at [908, 30] on span at bounding box center [908, 29] width 7 height 7
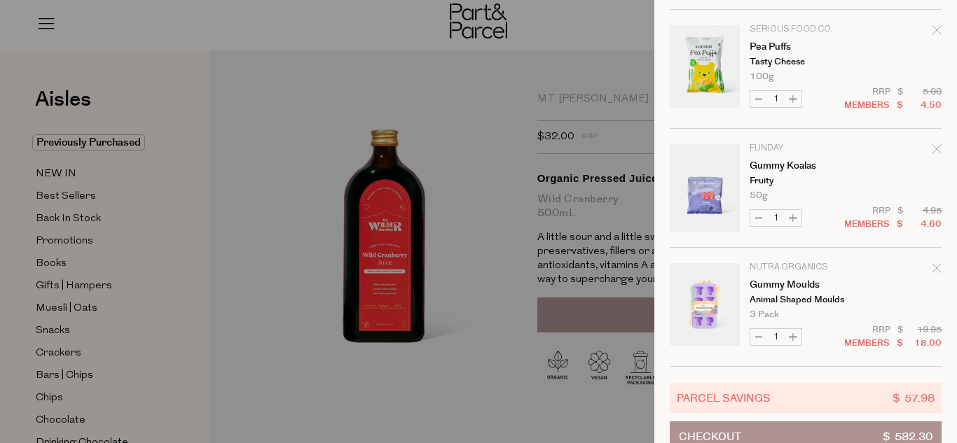
scroll to position [2491, 0]
